Goal: Transaction & Acquisition: Purchase product/service

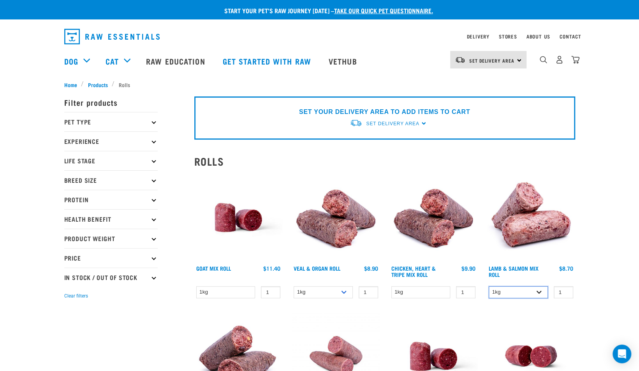
click at [537, 290] on select "1kg Bulk (10kg)" at bounding box center [517, 292] width 59 height 12
click at [488, 286] on select "1kg Bulk (10kg)" at bounding box center [517, 292] width 59 height 12
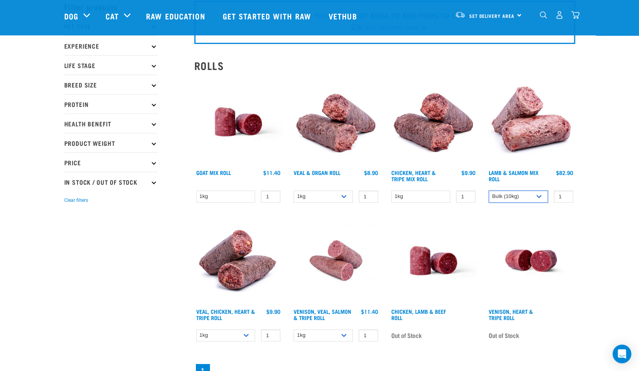
scroll to position [39, 0]
click at [438, 194] on select "1kg" at bounding box center [420, 196] width 59 height 12
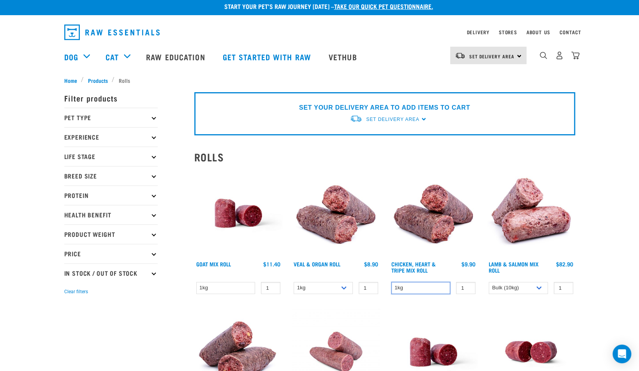
scroll to position [0, 0]
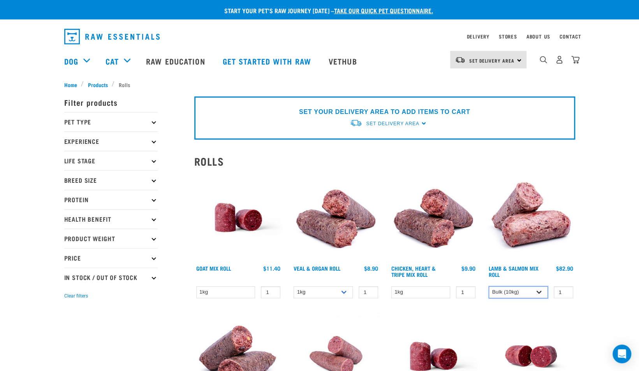
click at [537, 295] on select "1kg Bulk (10kg)" at bounding box center [517, 292] width 59 height 12
select select "337"
click at [488, 286] on select "1kg Bulk (10kg)" at bounding box center [517, 292] width 59 height 12
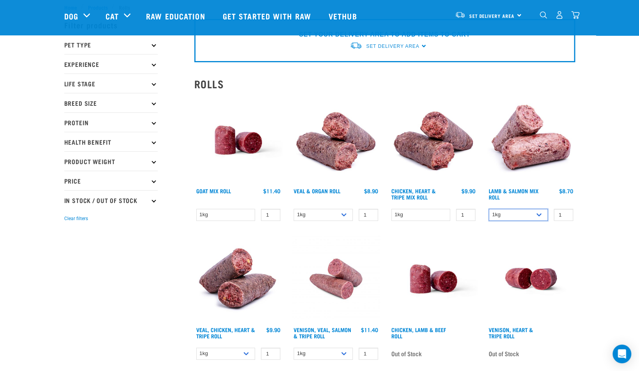
scroll to position [39, 0]
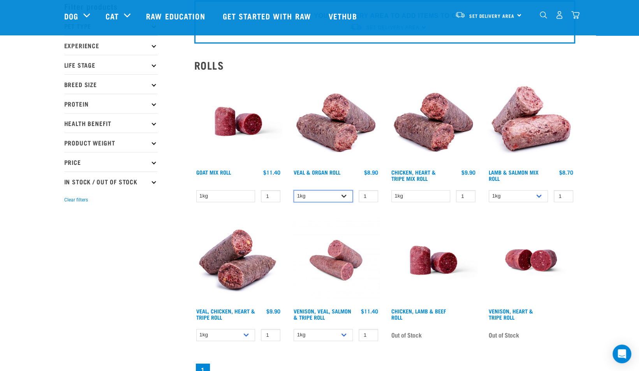
click at [343, 197] on select "1kg Bulk (10kg)" at bounding box center [322, 196] width 59 height 12
select select "920"
click at [293, 190] on select "1kg Bulk (10kg)" at bounding box center [322, 196] width 59 height 12
click at [539, 194] on select "1kg Bulk (10kg)" at bounding box center [517, 196] width 59 height 12
select select "913"
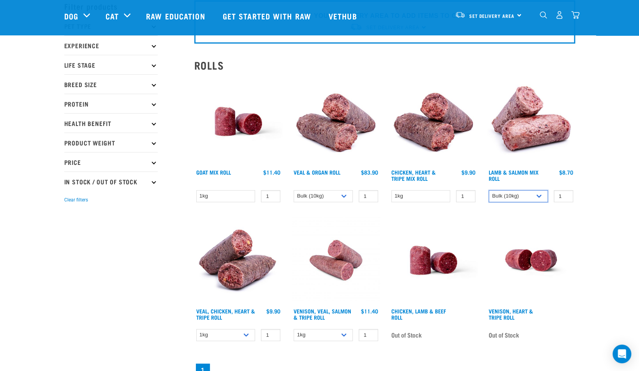
click at [488, 190] on select "1kg Bulk (10kg)" at bounding box center [517, 196] width 59 height 12
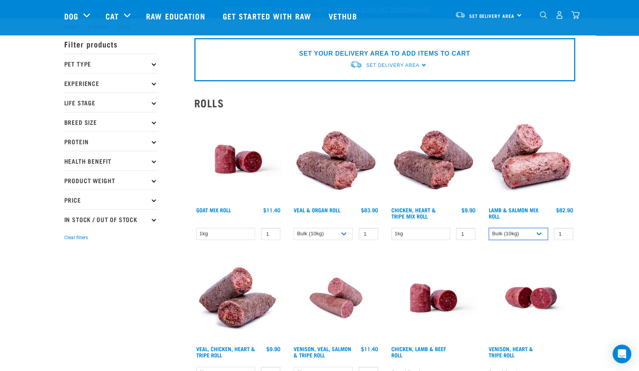
scroll to position [0, 0]
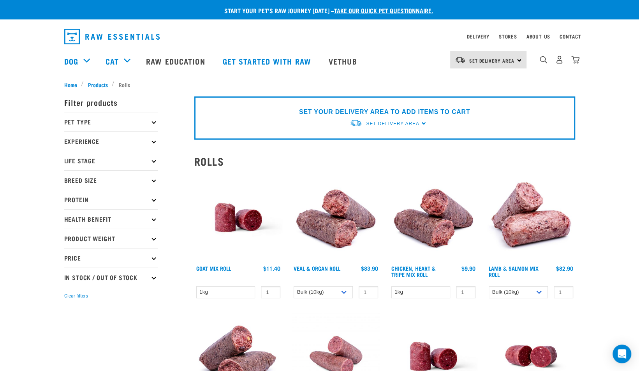
click at [514, 65] on div "Set Delivery Area North Island South Island" at bounding box center [488, 60] width 76 height 18
click at [490, 85] on link "[GEOGRAPHIC_DATA]" at bounding box center [487, 81] width 75 height 17
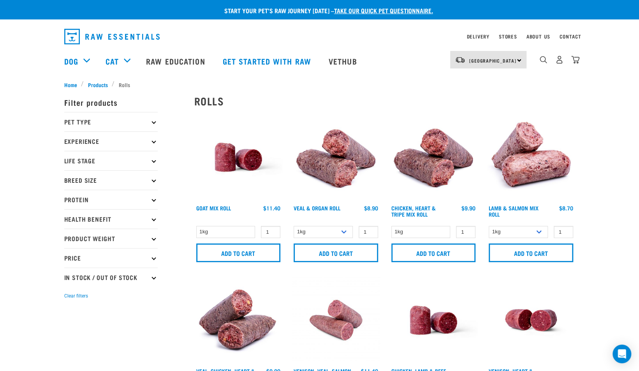
click at [133, 179] on p "Breed Size" at bounding box center [110, 179] width 93 height 19
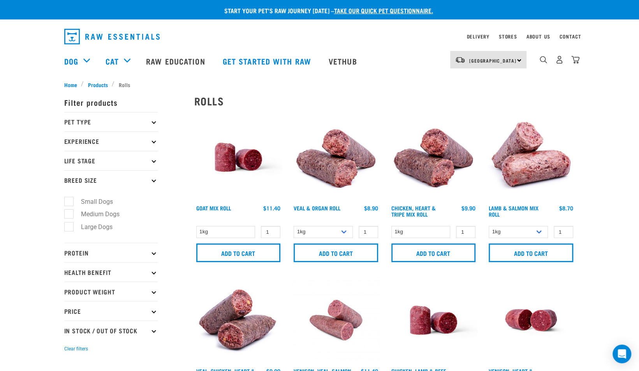
click at [96, 226] on label "Large Dogs" at bounding box center [91, 227] width 47 height 10
click at [69, 226] on input "Large Dogs" at bounding box center [66, 225] width 5 height 5
checkbox input "true"
click at [558, 64] on img "dropdown navigation" at bounding box center [559, 60] width 8 height 8
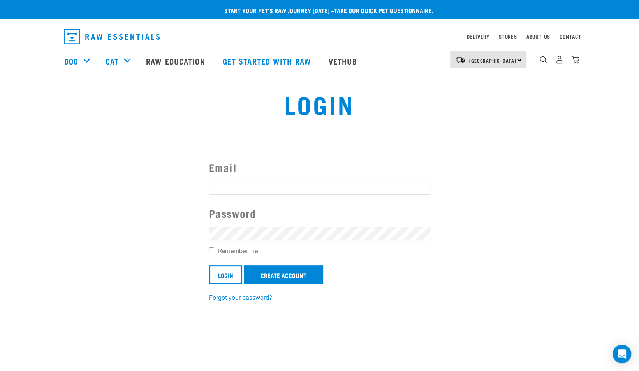
click at [329, 190] on input "Email" at bounding box center [319, 188] width 221 height 14
type input "gemma.eastwood@xtra.co.nz"
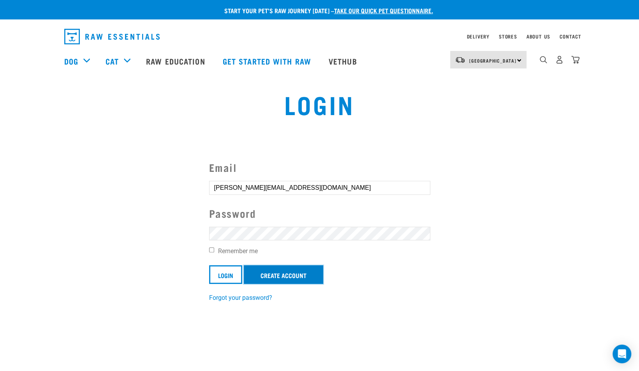
click at [300, 282] on link "Create Account" at bounding box center [283, 274] width 79 height 19
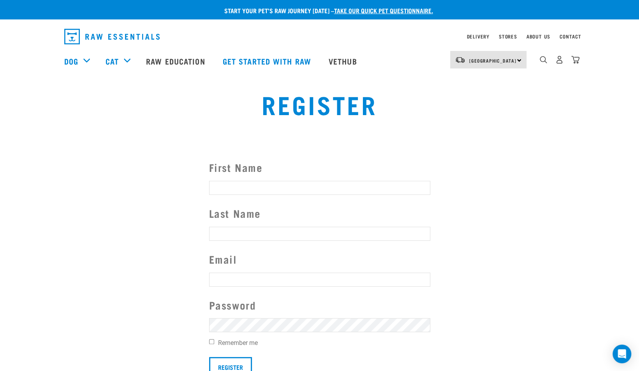
click at [282, 181] on input "First Name" at bounding box center [319, 188] width 221 height 14
type input "Gemma"
type input "Eastwood"
type input "gemma.eastwood@xtra.co.nz"
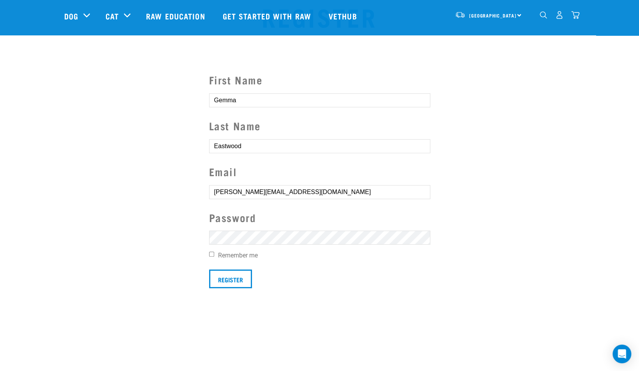
scroll to position [117, 0]
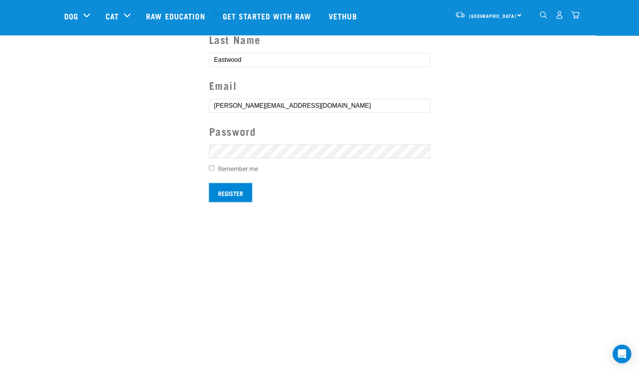
click at [231, 193] on input "Register" at bounding box center [230, 192] width 43 height 19
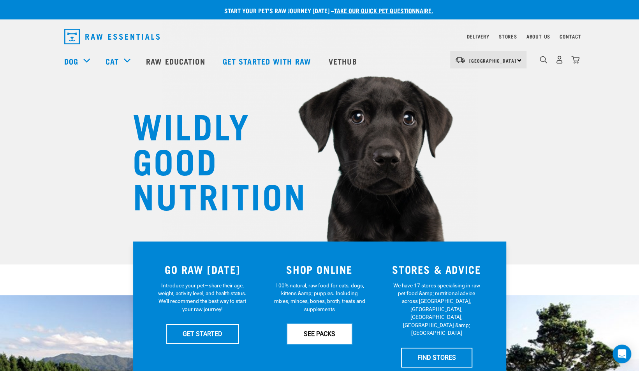
drag, startPoint x: 319, startPoint y: 335, endPoint x: 322, endPoint y: 329, distance: 6.1
click at [320, 334] on link "SEE PACKS" at bounding box center [319, 333] width 64 height 19
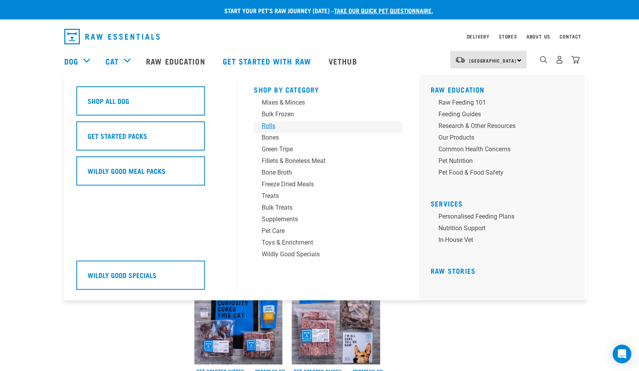
click at [275, 125] on div "Rolls" at bounding box center [321, 125] width 121 height 9
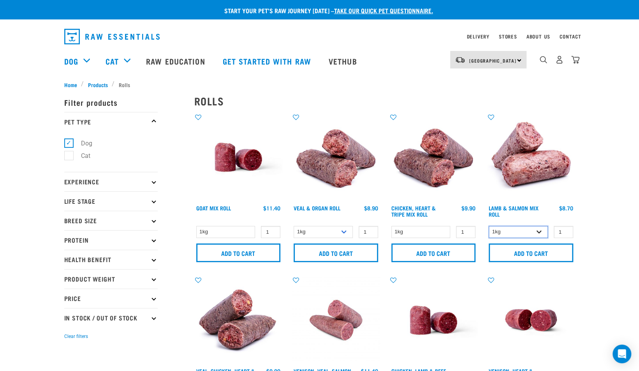
click at [538, 229] on select "1kg Bulk (10kg)" at bounding box center [517, 232] width 59 height 12
select select "913"
click at [488, 226] on select "1kg Bulk (10kg)" at bounding box center [517, 232] width 59 height 12
click at [523, 256] on input "Add to cart" at bounding box center [530, 253] width 84 height 19
click at [344, 231] on select "1kg Bulk (10kg)" at bounding box center [322, 232] width 59 height 12
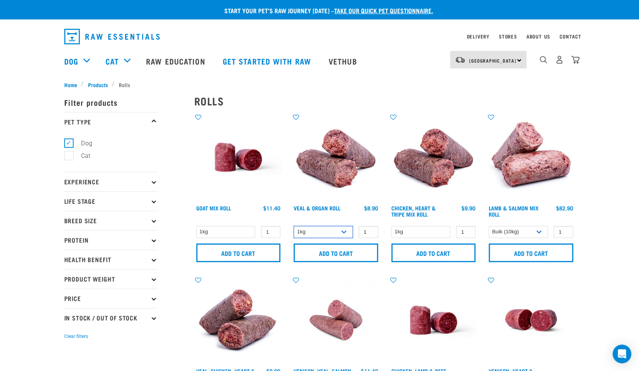
select select "920"
click at [293, 226] on select "1kg Bulk (10kg)" at bounding box center [322, 232] width 59 height 12
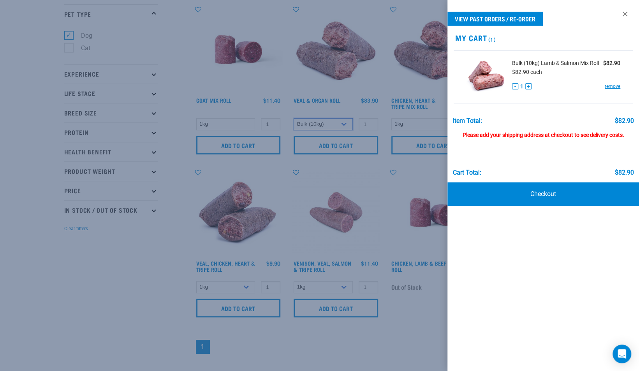
scroll to position [117, 0]
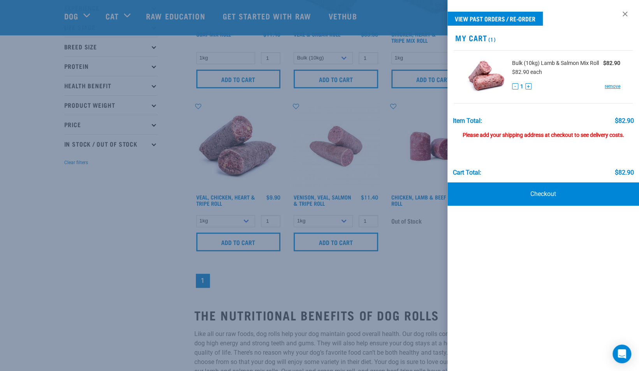
click at [123, 154] on div at bounding box center [319, 185] width 639 height 371
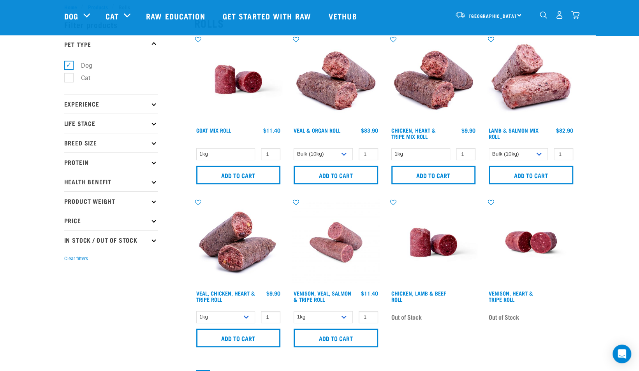
scroll to position [0, 0]
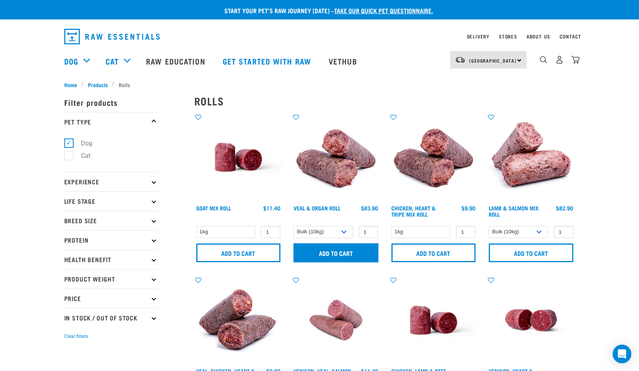
click at [356, 249] on input "Add to cart" at bounding box center [335, 253] width 84 height 19
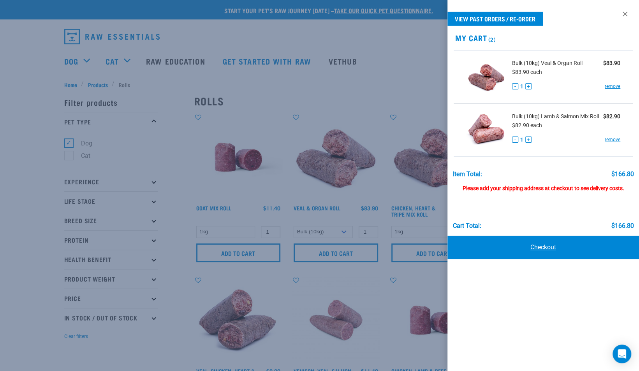
click at [549, 249] on link "Checkout" at bounding box center [542, 247] width 191 height 23
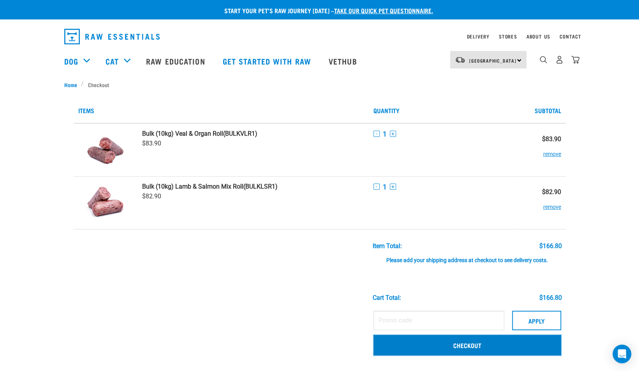
click at [504, 346] on link "Checkout" at bounding box center [467, 345] width 188 height 20
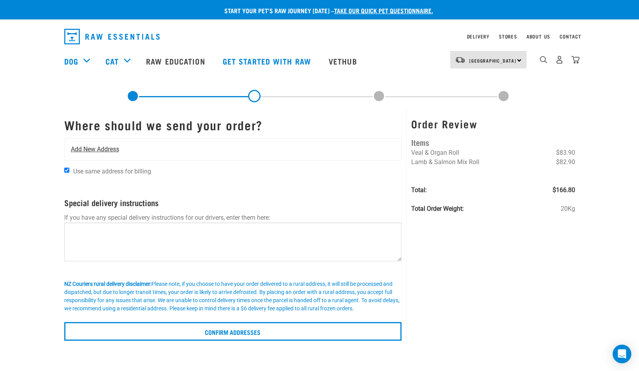
click at [190, 153] on div "Add New Address" at bounding box center [233, 150] width 337 height 22
click at [104, 151] on span "Add New Address" at bounding box center [95, 149] width 48 height 9
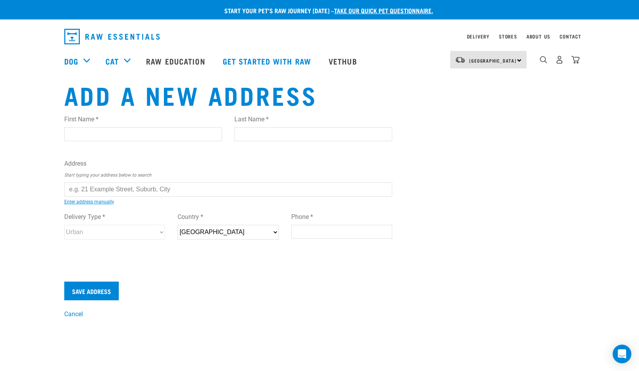
click at [98, 133] on input "First Name *" at bounding box center [143, 134] width 158 height 14
type input "Gemma"
type input "Eastwood"
type input "[STREET_ADDRESS]"
type input "RD 3 - Stillwater [GEOGRAPHIC_DATA]"
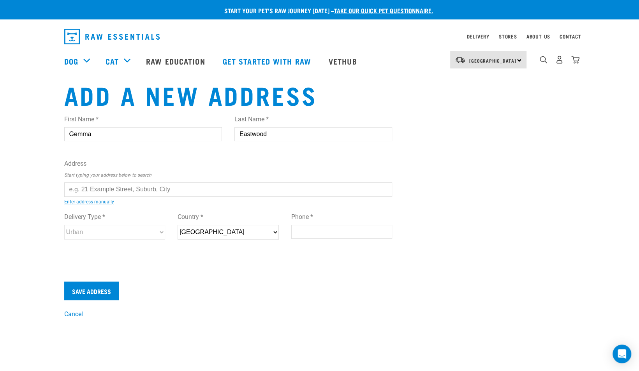
type input "Auckland Central"
select select "AUK"
type input "0993"
type input "021914533"
click at [129, 190] on input "[STREET_ADDRESS]" at bounding box center [228, 189] width 328 height 14
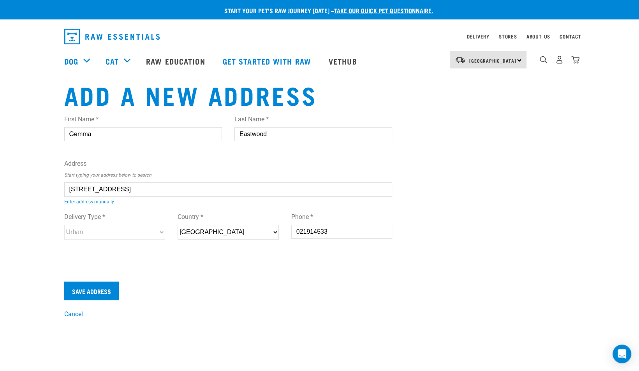
click at [129, 190] on input "[STREET_ADDRESS]" at bounding box center [228, 189] width 328 height 14
drag, startPoint x: 123, startPoint y: 190, endPoint x: 2, endPoint y: 172, distance: 122.0
click at [2, 172] on div "Start your pet’s raw journey today – take our quick pet questionnaire. Delivery…" at bounding box center [319, 159] width 639 height 319
click at [76, 225] on div "First Name * Gemma Last Name * Eastwood Address Start typing your address below…" at bounding box center [228, 185] width 328 height 152
type input "99 Spur Road, RD 3, Silverdale 0993"
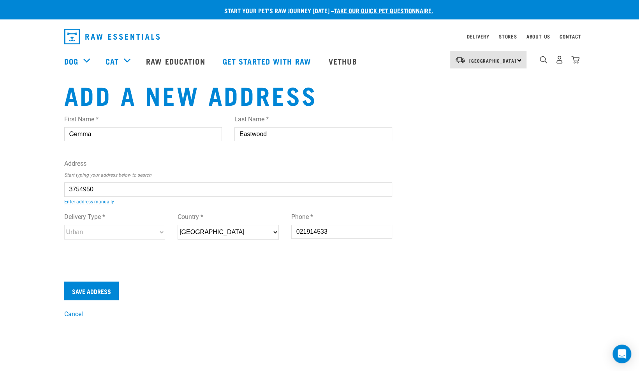
type input "[STREET_ADDRESS]"
type input "RD 3"
type input "Silverdale"
type input "Auckland"
select select "AUK"
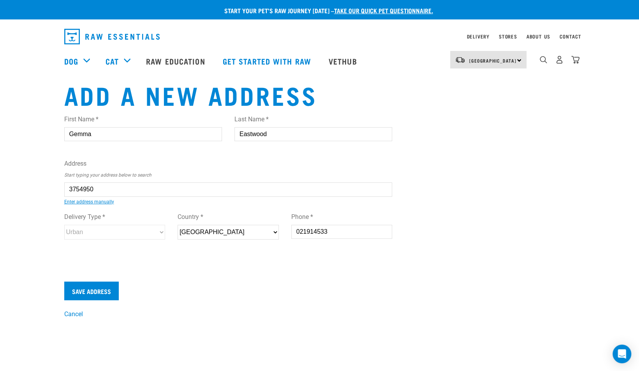
select select "Rural"
type input "99 Spur Road, RD 3, Silverdale 0993"
click at [103, 291] on input "Save Address" at bounding box center [91, 291] width 54 height 19
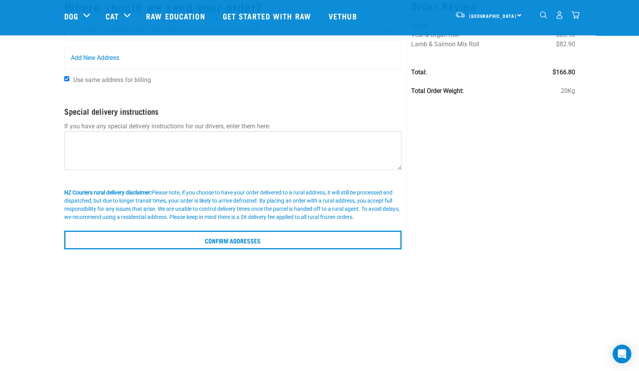
scroll to position [78, 0]
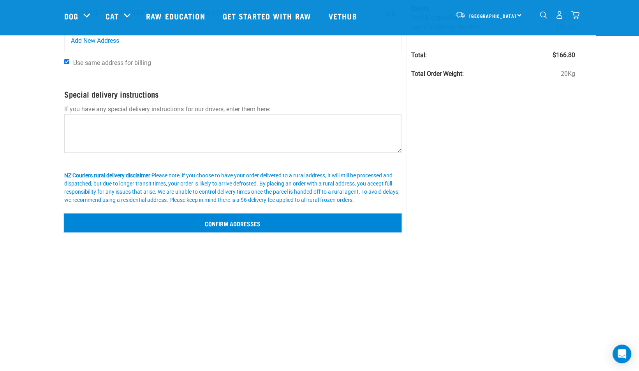
click at [280, 222] on input "Confirm addresses" at bounding box center [232, 223] width 337 height 19
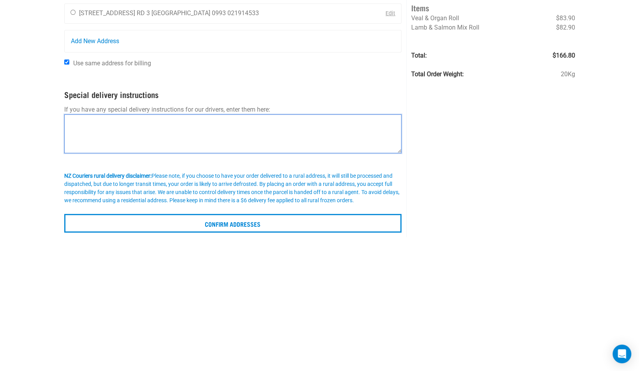
click at [101, 132] on textarea at bounding box center [232, 133] width 337 height 39
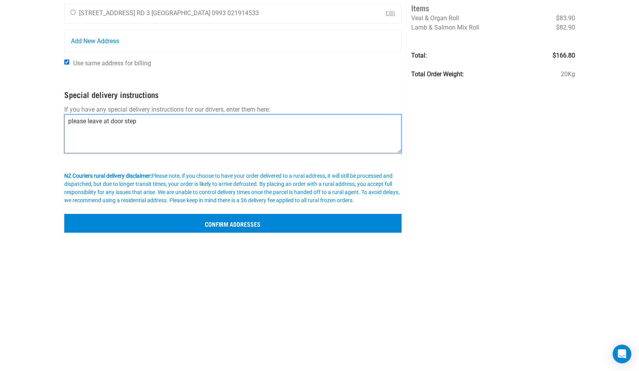
type textarea "please leave at door step"
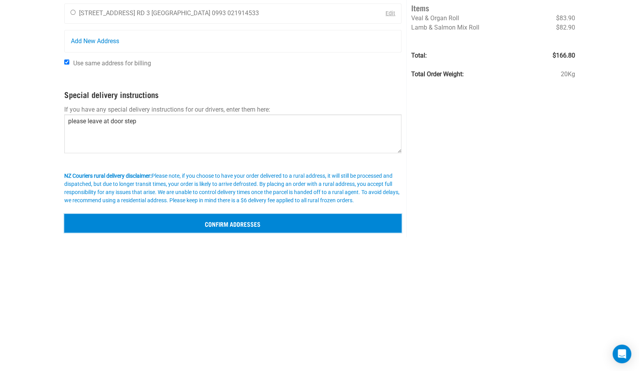
click at [224, 223] on input "Confirm addresses" at bounding box center [232, 223] width 337 height 19
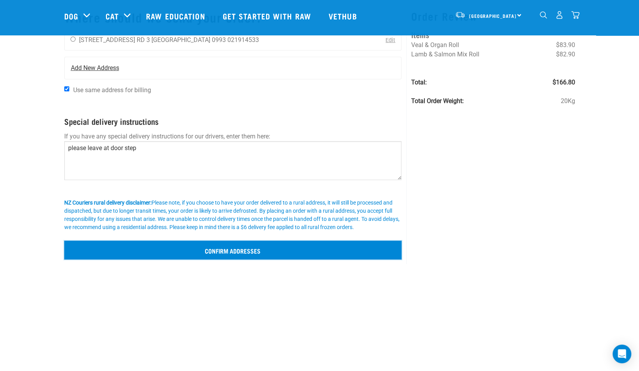
scroll to position [18, 0]
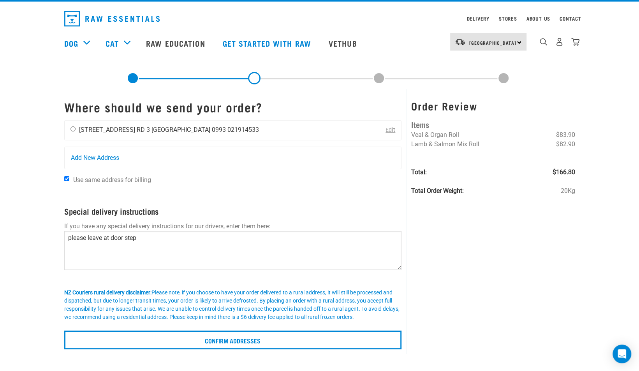
click at [75, 129] on input "radio" at bounding box center [72, 128] width 5 height 5
radio input "true"
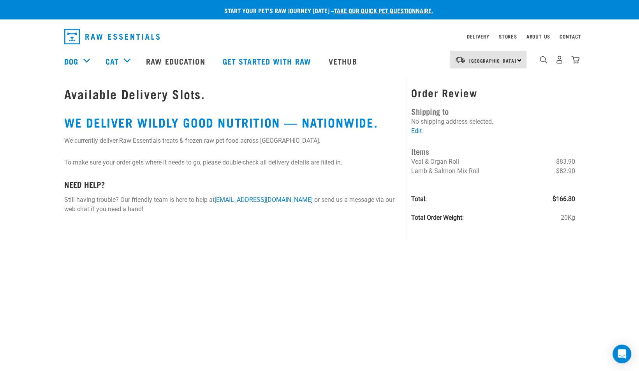
click at [337, 167] on p "To make sure your order gets where it needs to go, please double-check all deli…" at bounding box center [232, 162] width 337 height 9
click at [577, 61] on img "dropdown navigation" at bounding box center [575, 60] width 8 height 8
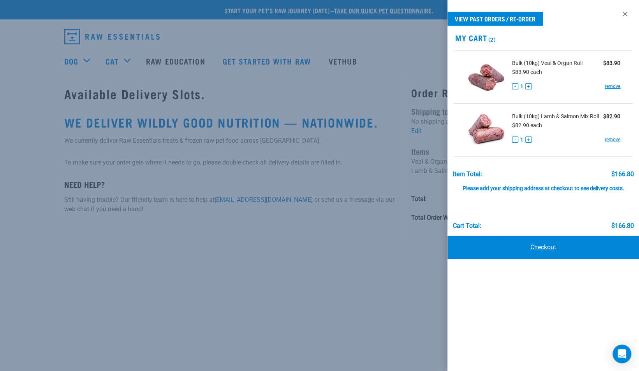
click at [531, 248] on link "Checkout" at bounding box center [542, 247] width 191 height 23
click at [533, 247] on link "Checkout" at bounding box center [542, 247] width 191 height 23
click at [623, 12] on link at bounding box center [624, 14] width 12 height 12
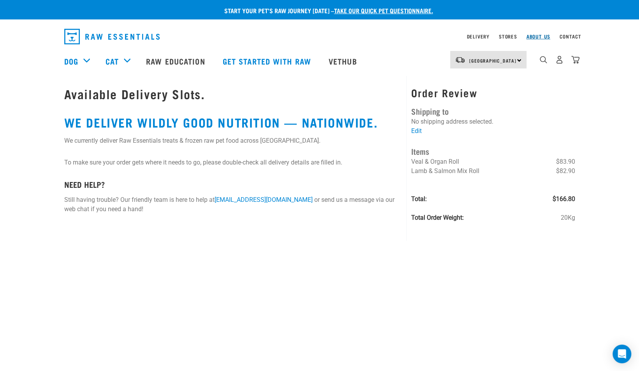
click at [537, 35] on link "About Us" at bounding box center [538, 36] width 24 height 3
click at [566, 36] on link "Contact" at bounding box center [570, 36] width 22 height 3
click at [571, 37] on link "Contact" at bounding box center [570, 36] width 22 height 3
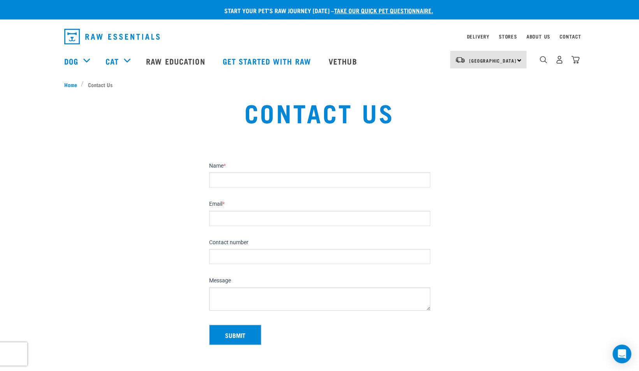
click at [602, 114] on div "Contact Us" at bounding box center [319, 118] width 629 height 50
